Goal: Communication & Community: Answer question/provide support

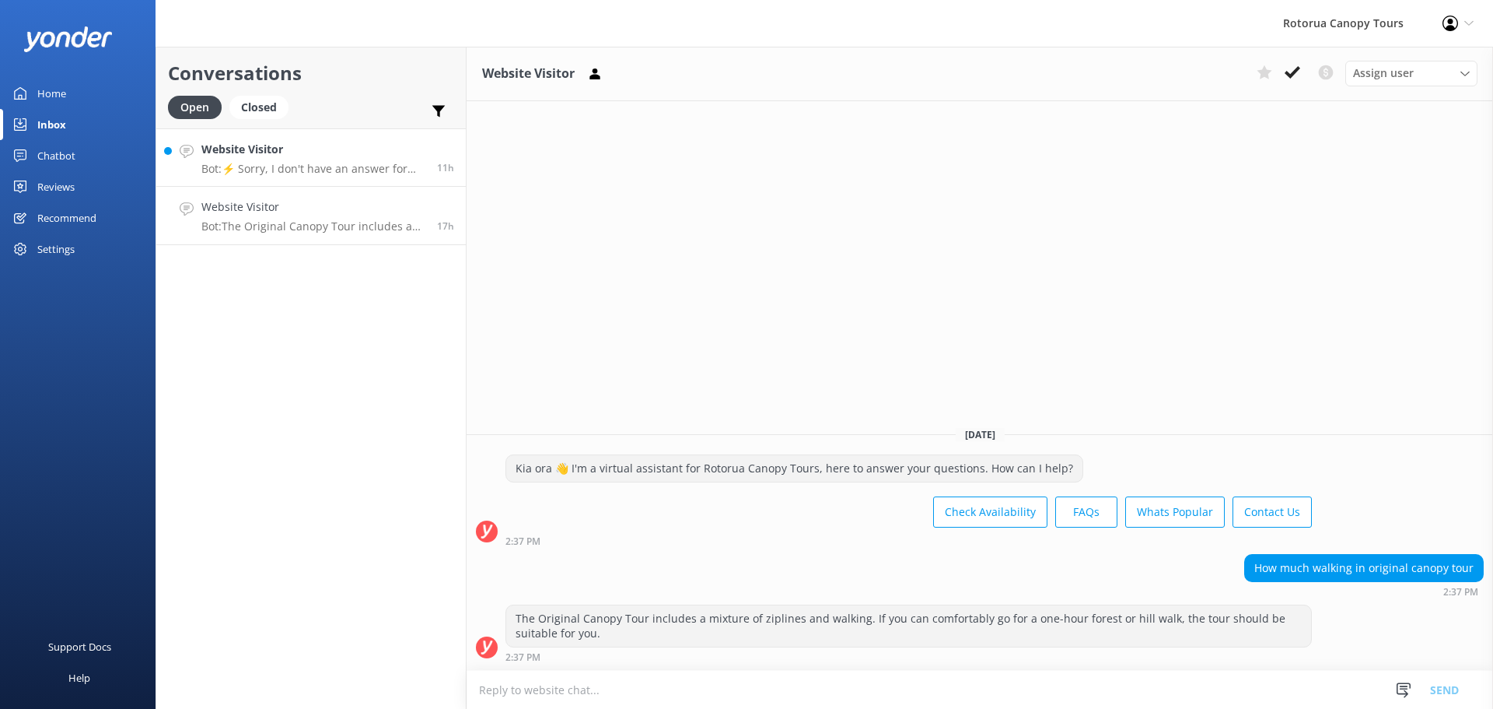
click at [303, 144] on h4 "Website Visitor" at bounding box center [313, 149] width 224 height 17
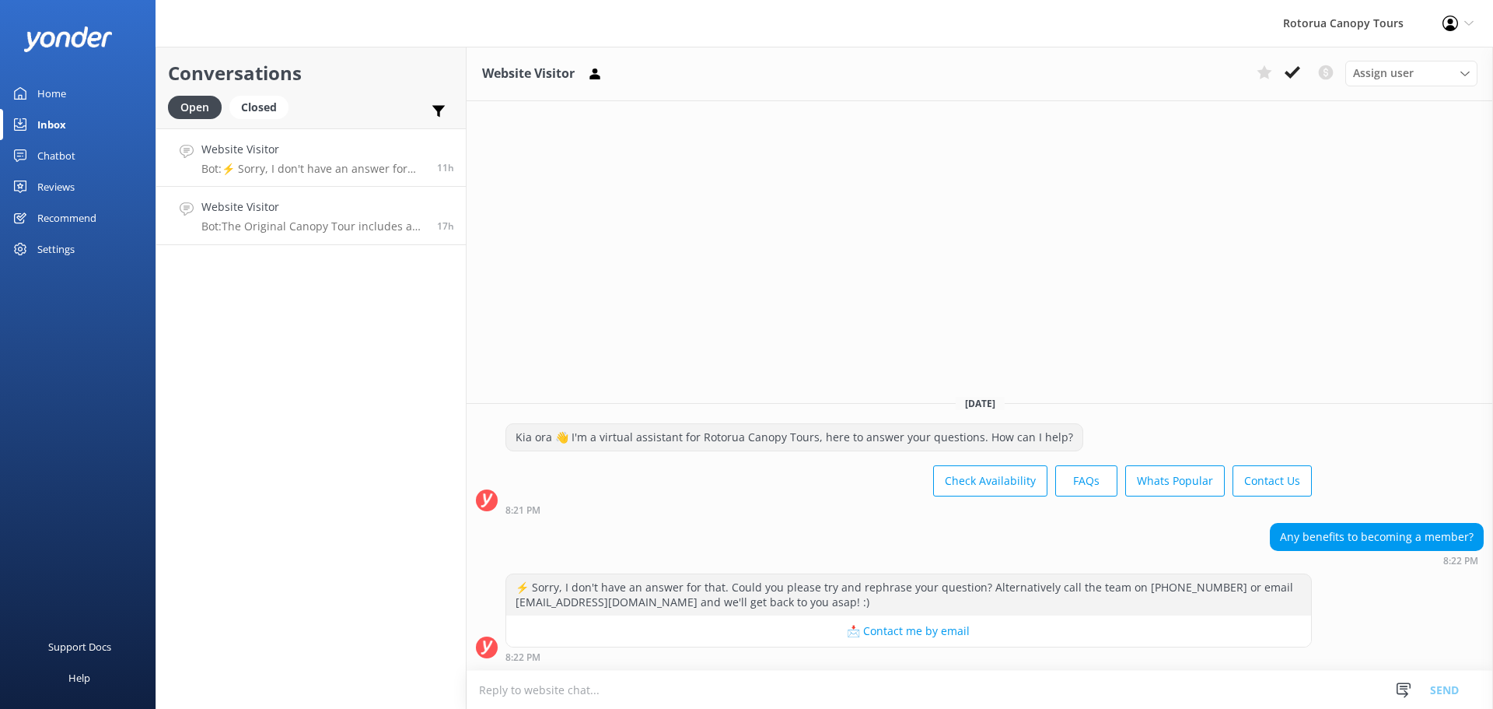
click at [266, 219] on p "Bot: The Original Canopy Tour includes a mixture of ziplines and walking. If yo…" at bounding box center [313, 226] width 224 height 14
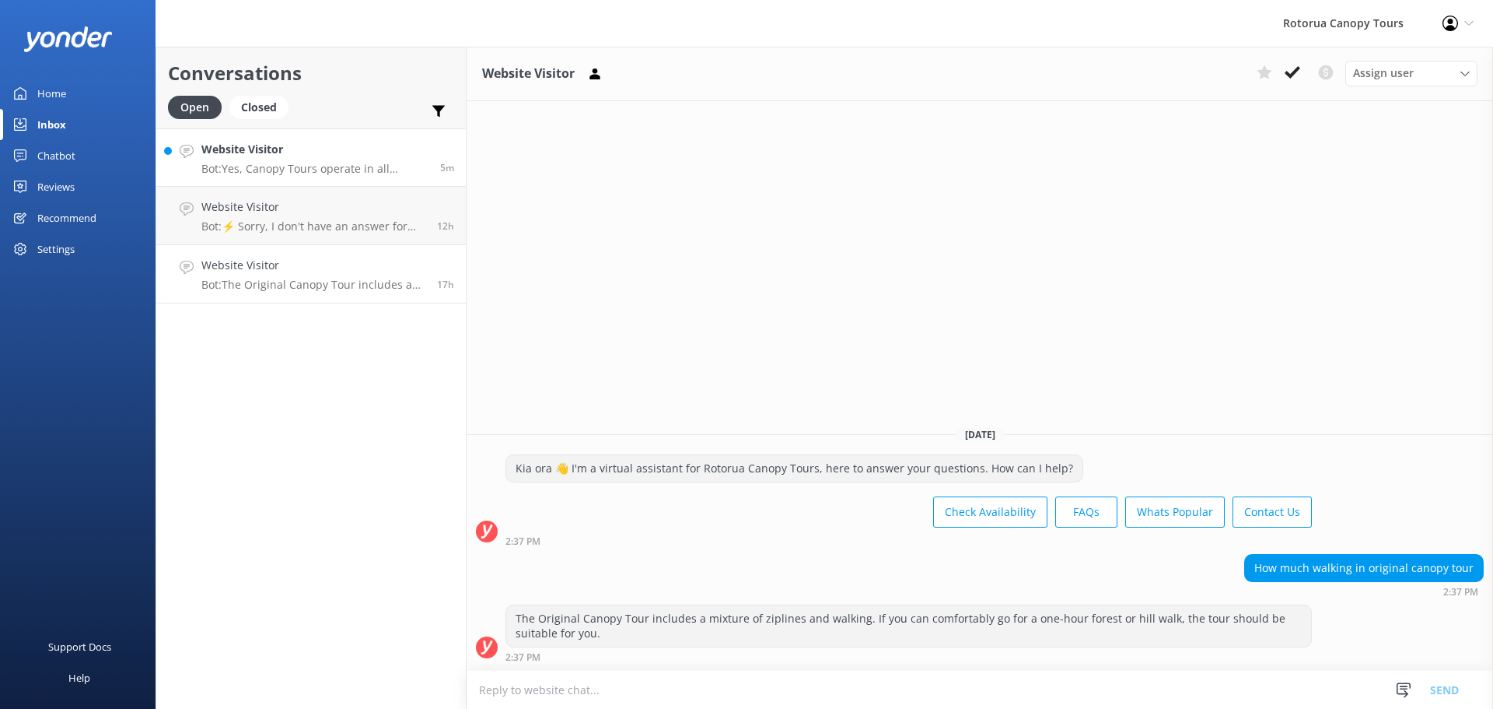
click at [250, 152] on h4 "Website Visitor" at bounding box center [314, 149] width 227 height 17
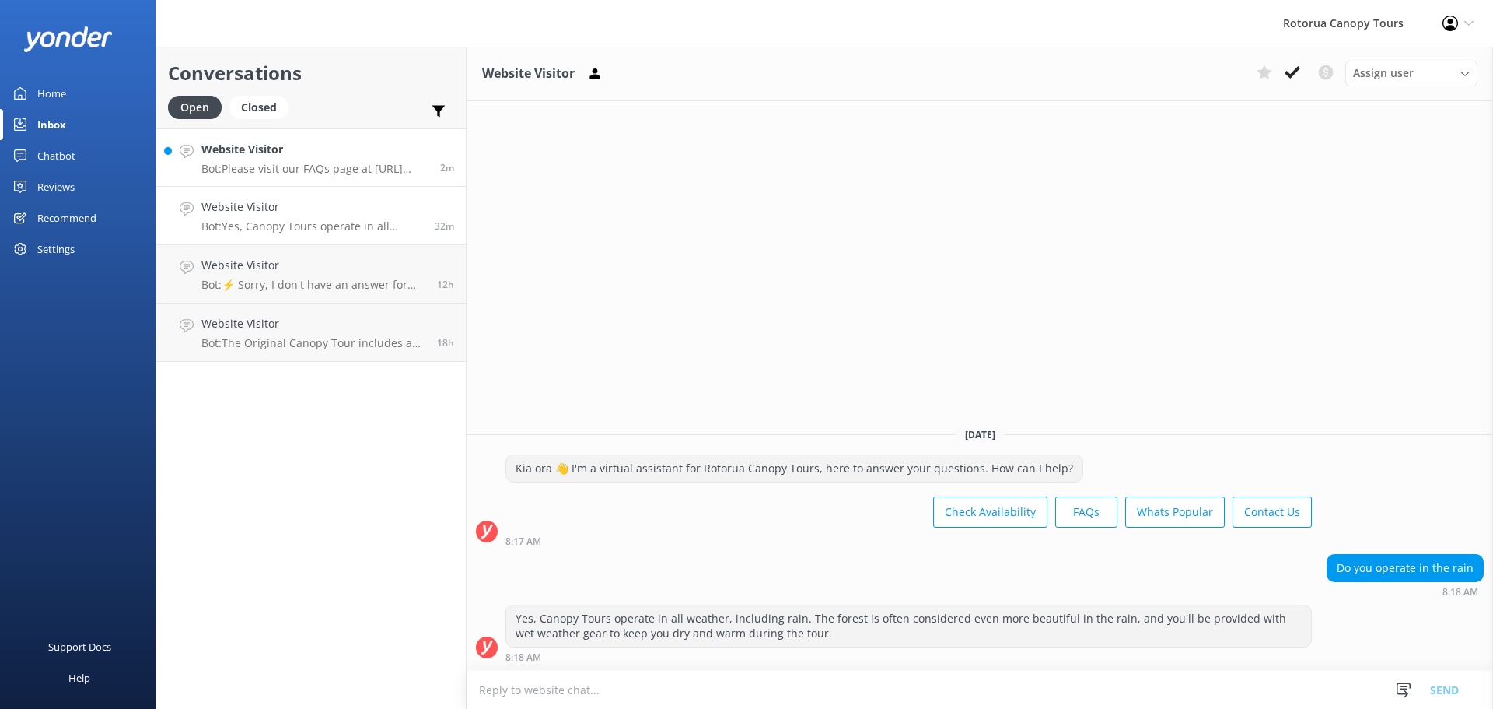
click at [273, 145] on h4 "Website Visitor" at bounding box center [314, 149] width 227 height 17
